Goal: Task Accomplishment & Management: Use online tool/utility

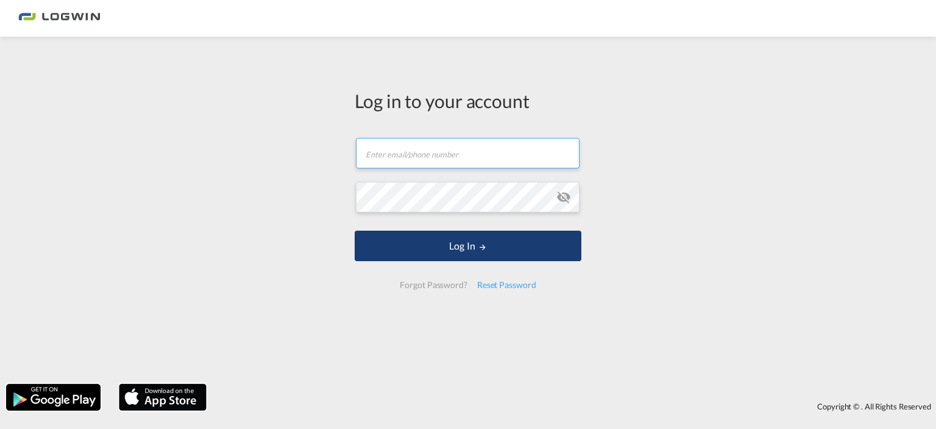
type input "[EMAIL_ADDRESS][DOMAIN_NAME]"
click at [518, 243] on button "Log In" at bounding box center [468, 245] width 227 height 30
